Goal: Task Accomplishment & Management: Use online tool/utility

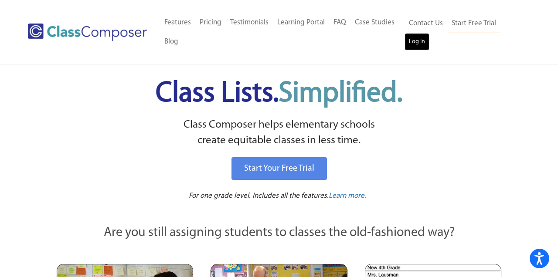
click at [418, 44] on link "Log In" at bounding box center [416, 41] width 25 height 17
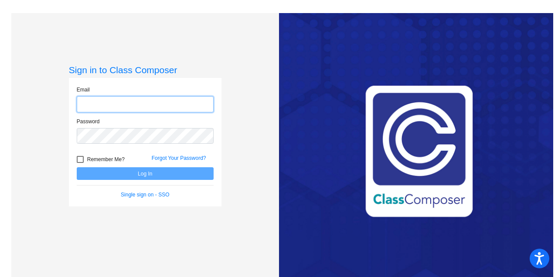
type input "[EMAIL_ADDRESS][DOMAIN_NAME]"
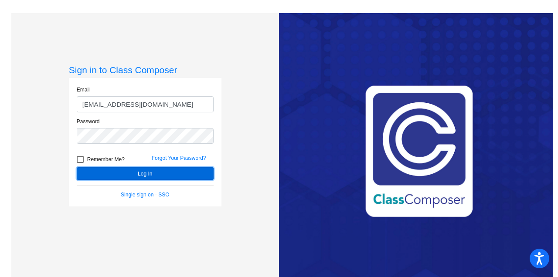
click at [139, 174] on button "Log In" at bounding box center [145, 173] width 137 height 13
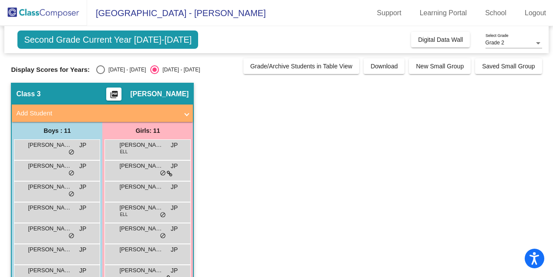
click at [100, 69] on div "Select an option" at bounding box center [100, 69] width 9 height 9
click at [100, 74] on input "[DATE] - [DATE]" at bounding box center [100, 74] width 0 height 0
radio input "true"
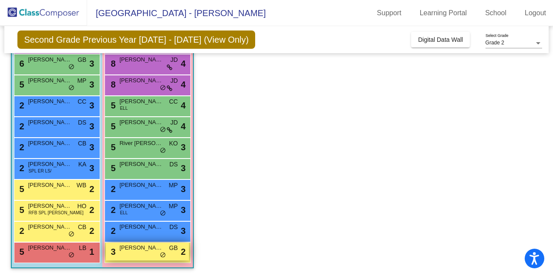
click at [147, 249] on span "[PERSON_NAME]" at bounding box center [141, 248] width 44 height 9
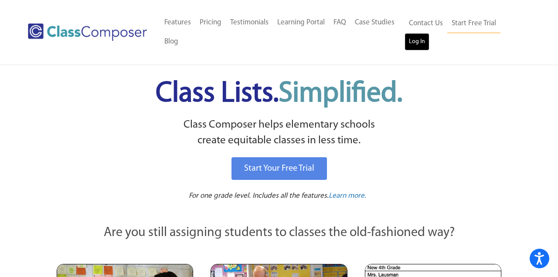
click at [416, 45] on link "Log In" at bounding box center [416, 41] width 25 height 17
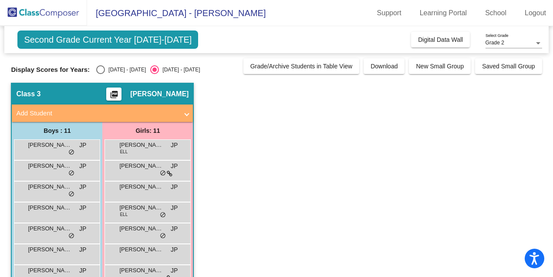
click at [97, 69] on div "Select an option" at bounding box center [100, 69] width 9 height 9
click at [100, 74] on input "[DATE] - [DATE]" at bounding box center [100, 74] width 0 height 0
radio input "true"
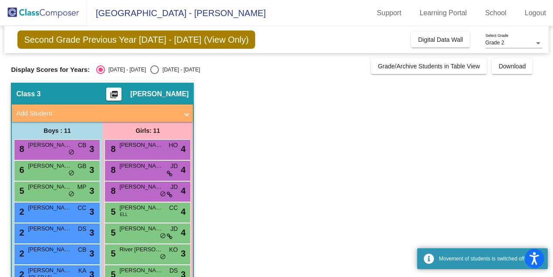
scroll to position [106, 0]
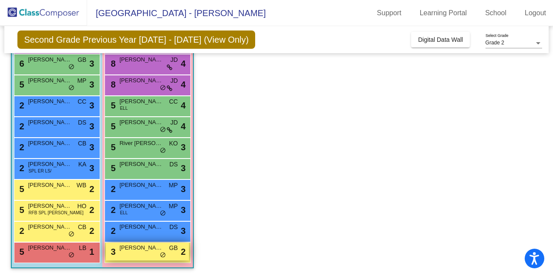
click at [142, 248] on span "[PERSON_NAME]" at bounding box center [141, 248] width 44 height 9
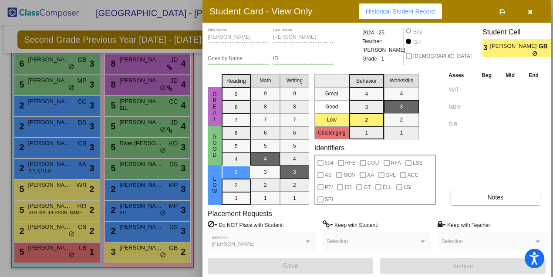
click at [138, 232] on div at bounding box center [276, 138] width 553 height 277
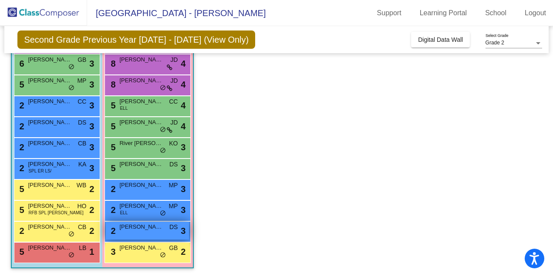
click at [139, 231] on div "2 Jordan Wagner DS lock do_not_disturb_alt 3" at bounding box center [147, 231] width 83 height 18
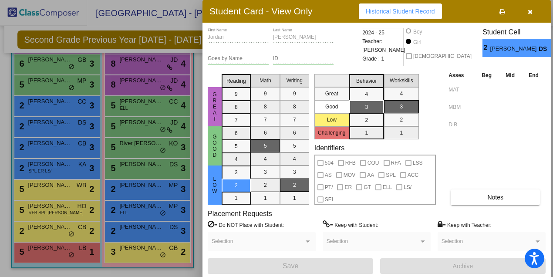
click at [139, 205] on div at bounding box center [276, 138] width 553 height 277
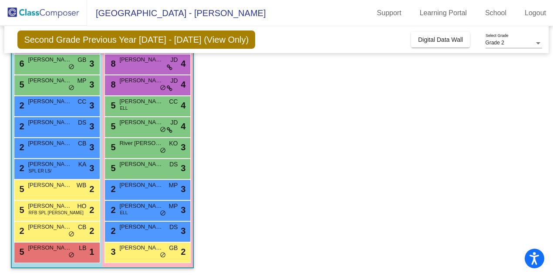
click at [139, 205] on span "[PERSON_NAME]" at bounding box center [141, 206] width 44 height 9
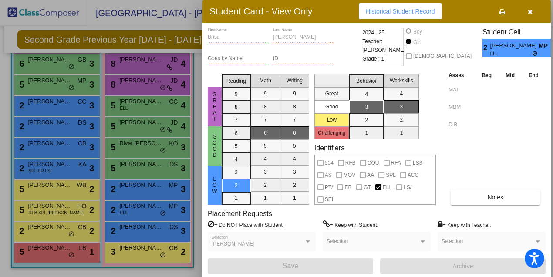
click at [52, 62] on div at bounding box center [276, 138] width 553 height 277
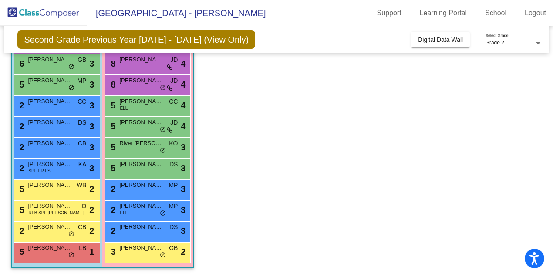
click at [52, 62] on span "[PERSON_NAME]" at bounding box center [50, 59] width 44 height 9
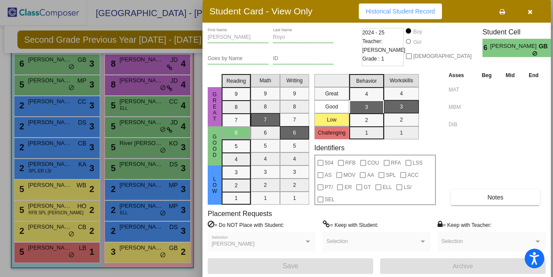
click at [50, 86] on div at bounding box center [276, 138] width 553 height 277
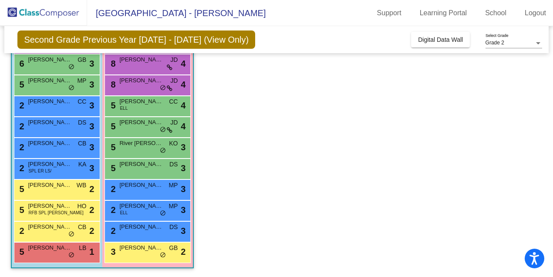
click at [50, 86] on div "5 Brenden Wetherbee MP lock do_not_disturb_alt 3" at bounding box center [55, 84] width 83 height 18
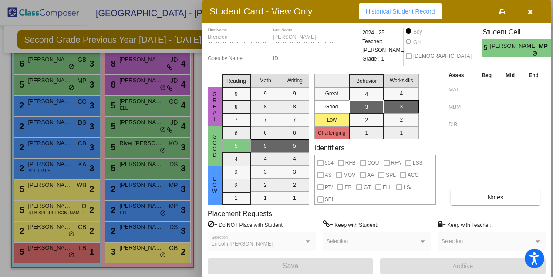
click at [47, 105] on div at bounding box center [276, 138] width 553 height 277
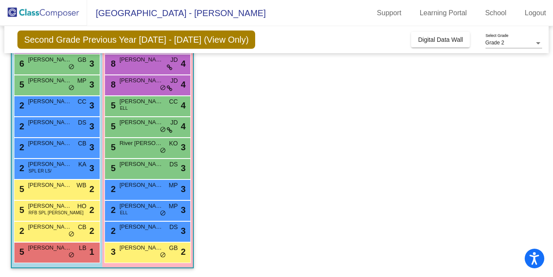
click at [47, 105] on span "[PERSON_NAME]" at bounding box center [50, 101] width 44 height 9
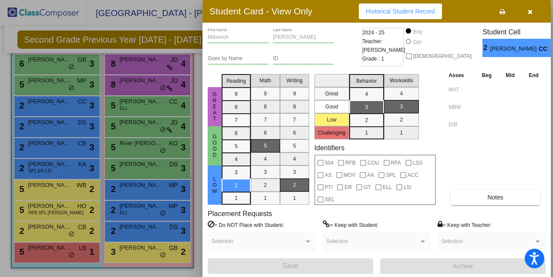
click at [44, 135] on div at bounding box center [276, 138] width 553 height 277
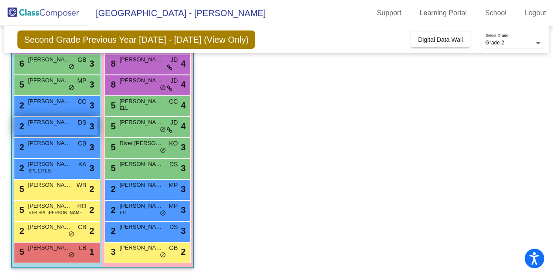
click at [47, 128] on div "2 Rowan Boyer DS lock do_not_disturb_alt 3" at bounding box center [55, 126] width 83 height 18
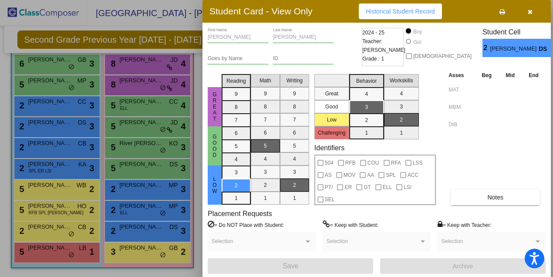
click at [41, 157] on div at bounding box center [276, 138] width 553 height 277
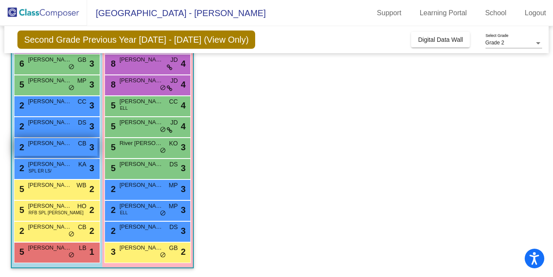
click at [45, 154] on div "2 Sawyer Stine CB lock do_not_disturb_alt 3" at bounding box center [55, 147] width 83 height 18
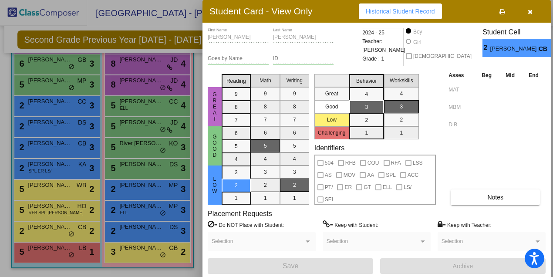
click at [42, 189] on div at bounding box center [276, 138] width 553 height 277
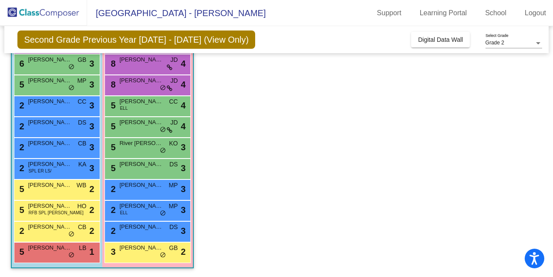
click at [42, 189] on div "5 Killian Stambaugh WB lock do_not_disturb_alt 2" at bounding box center [55, 189] width 83 height 18
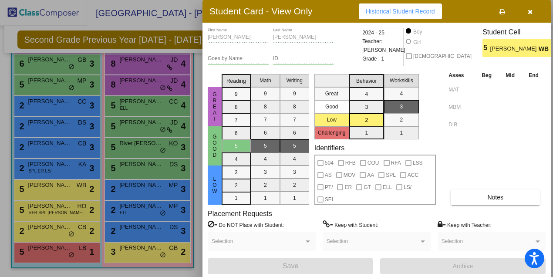
click at [142, 148] on div at bounding box center [276, 138] width 553 height 277
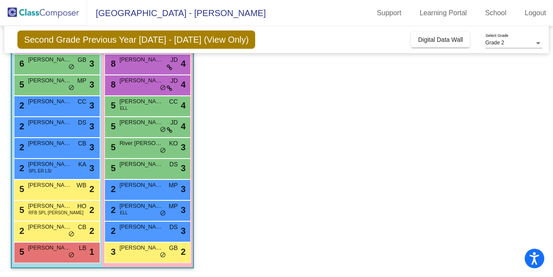
click at [142, 148] on div "5 River Yount KO lock do_not_disturb_alt 3" at bounding box center [147, 147] width 83 height 18
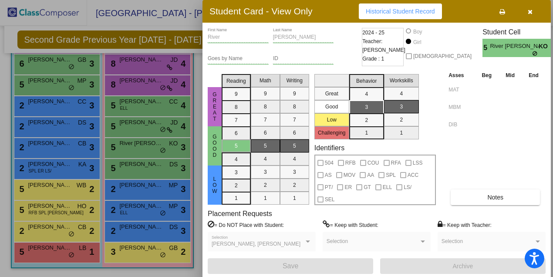
click at [142, 246] on div at bounding box center [276, 138] width 553 height 277
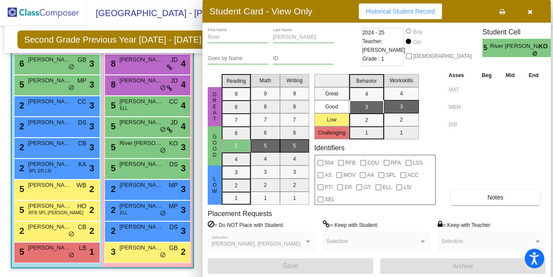
click at [142, 246] on span "[PERSON_NAME]" at bounding box center [141, 248] width 44 height 9
